Goal: Task Accomplishment & Management: Manage account settings

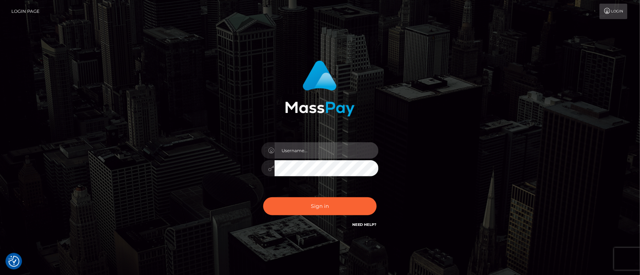
click at [314, 146] on input "text" at bounding box center [327, 150] width 104 height 16
type input "[PERSON_NAME].ACE"
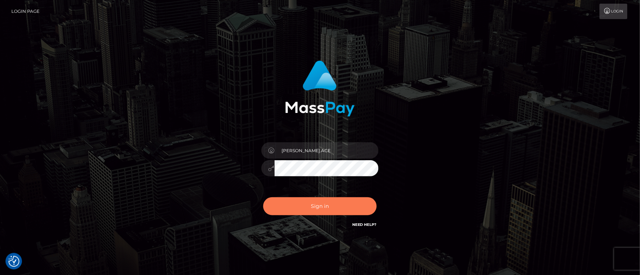
click at [337, 203] on button "Sign in" at bounding box center [320, 206] width 114 height 18
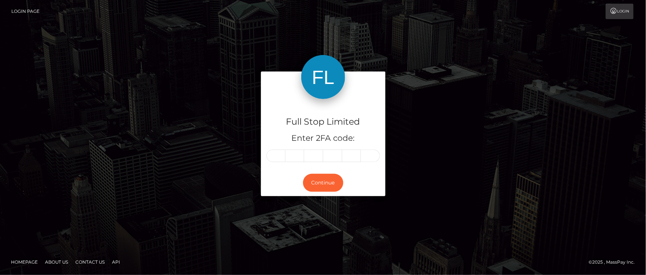
click at [277, 156] on input "text" at bounding box center [276, 155] width 19 height 12
type input "8"
type input "5"
type input "8"
type input "7"
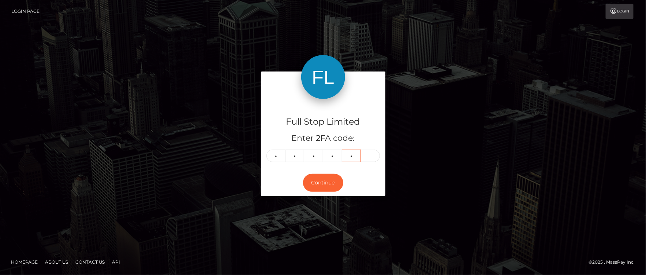
type input "2"
type input "4"
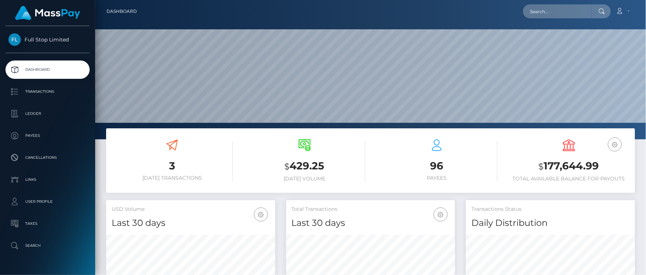
scroll to position [130, 169]
drag, startPoint x: 546, startPoint y: 165, endPoint x: 594, endPoint y: 167, distance: 48.8
click at [597, 166] on h3 "$ 177,644.99" at bounding box center [569, 166] width 121 height 15
copy h3 "177,644.99"
